Goal: Consume media (video, audio): Consume media (video, audio)

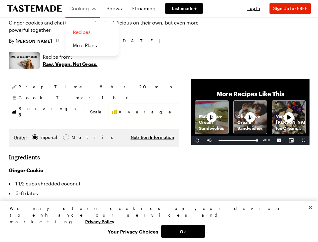
click at [85, 32] on link "Recipes" at bounding box center [92, 31] width 46 height 13
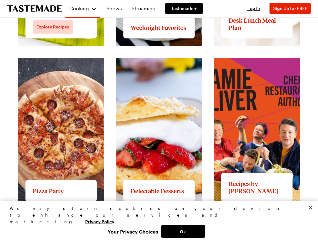
scroll to position [829, 0]
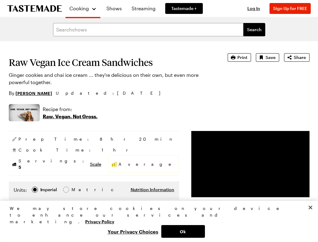
click at [70, 116] on p "Raw. Vegan. Not Gross." at bounding box center [70, 116] width 55 height 7
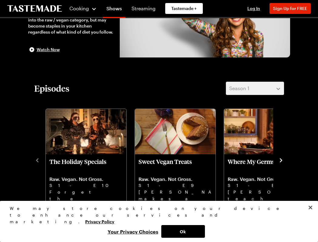
scroll to position [88, 0]
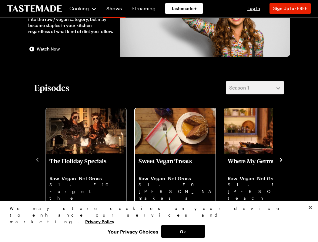
click at [160, 159] on p "Sweet Vegan Treats" at bounding box center [175, 165] width 73 height 15
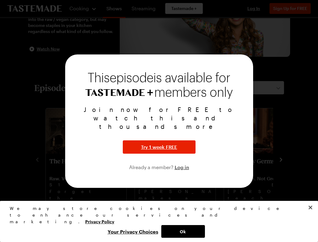
click at [159, 195] on div at bounding box center [159, 121] width 318 height 242
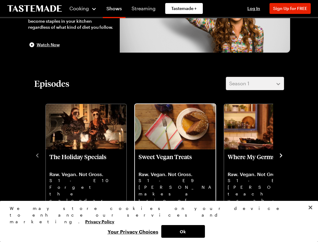
scroll to position [92, 0]
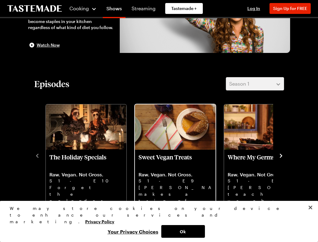
click at [157, 172] on p "Raw. Vegan. Not Gross." at bounding box center [175, 175] width 73 height 6
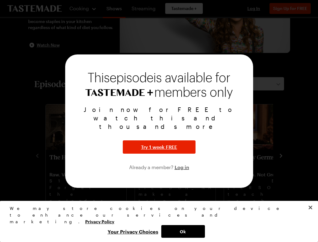
click at [190, 198] on div at bounding box center [159, 121] width 318 height 242
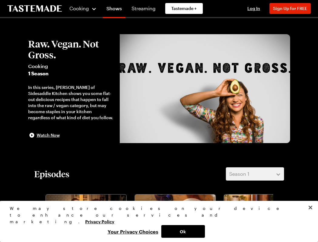
scroll to position [2, 0]
click at [42, 136] on span "Watch Now" at bounding box center [48, 135] width 23 height 6
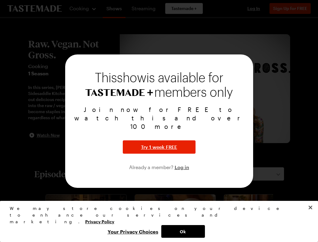
click at [55, 126] on div at bounding box center [159, 121] width 318 height 242
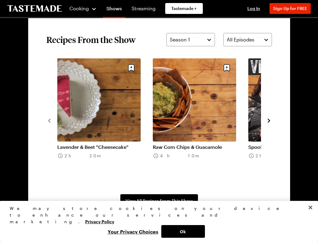
scroll to position [422, 0]
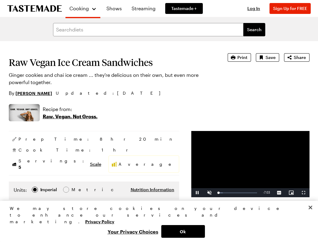
click at [232, 171] on video "Video Player" at bounding box center [250, 164] width 118 height 66
click at [191, 193] on span "Video Player" at bounding box center [197, 193] width 12 height 0
click at [203, 193] on span "Video Player" at bounding box center [209, 193] width 12 height 0
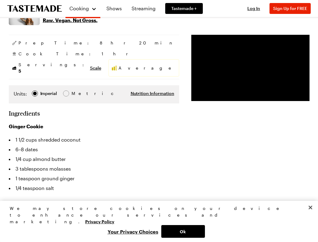
scroll to position [98, 0]
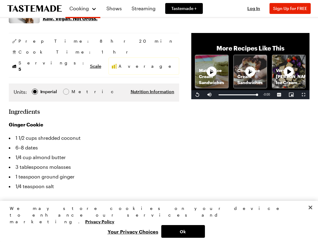
click at [202, 78] on icon at bounding box center [211, 72] width 18 height 18
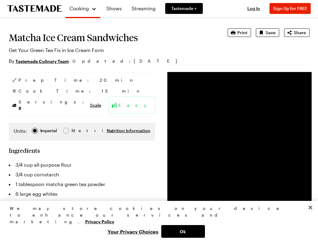
scroll to position [14, 0]
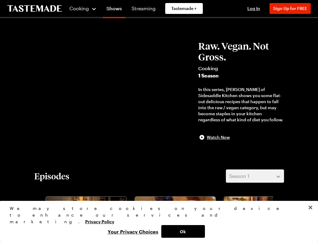
scroll to position [439, 0]
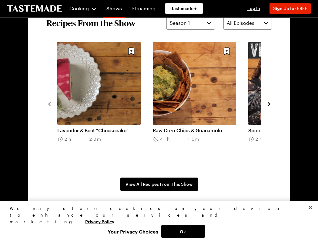
click at [267, 101] on icon "navigate to next item" at bounding box center [269, 104] width 6 height 6
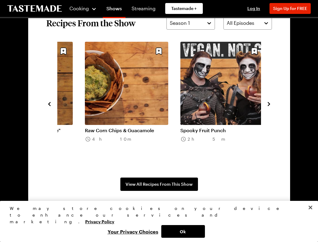
click at [267, 101] on icon "navigate to next item" at bounding box center [269, 104] width 6 height 6
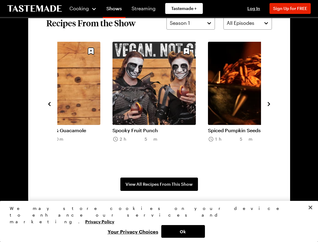
click at [267, 101] on icon "navigate to next item" at bounding box center [269, 104] width 6 height 6
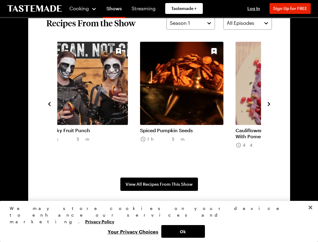
click at [267, 101] on icon "navigate to next item" at bounding box center [269, 104] width 6 height 6
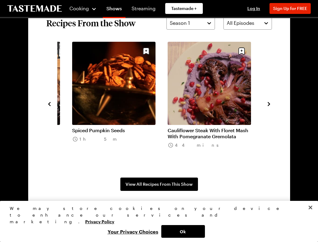
click at [267, 101] on icon "navigate to next item" at bounding box center [269, 104] width 6 height 6
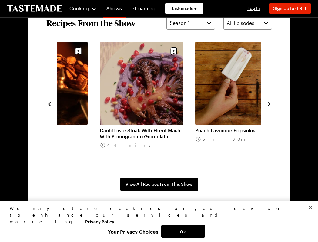
click at [267, 101] on icon "navigate to next item" at bounding box center [269, 104] width 6 height 6
